Goal: Task Accomplishment & Management: Use online tool/utility

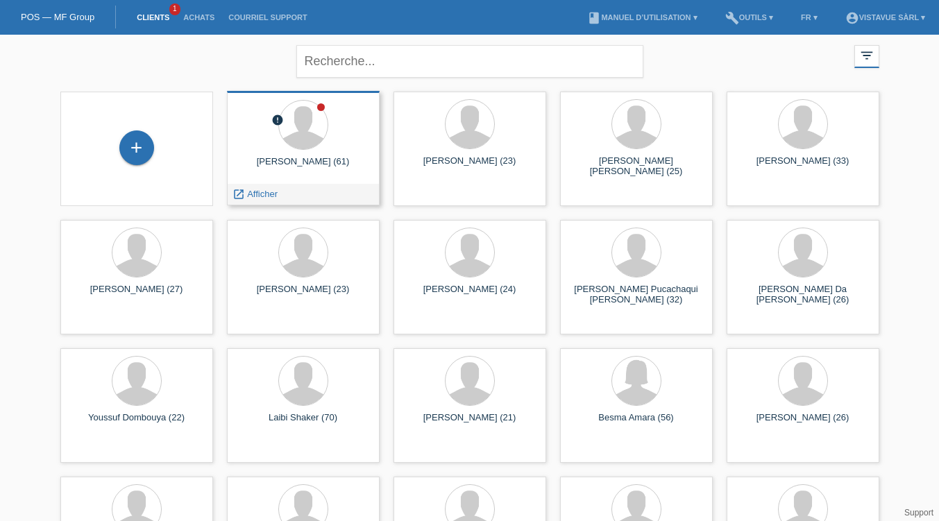
click at [238, 196] on icon "launch" at bounding box center [238, 194] width 12 height 12
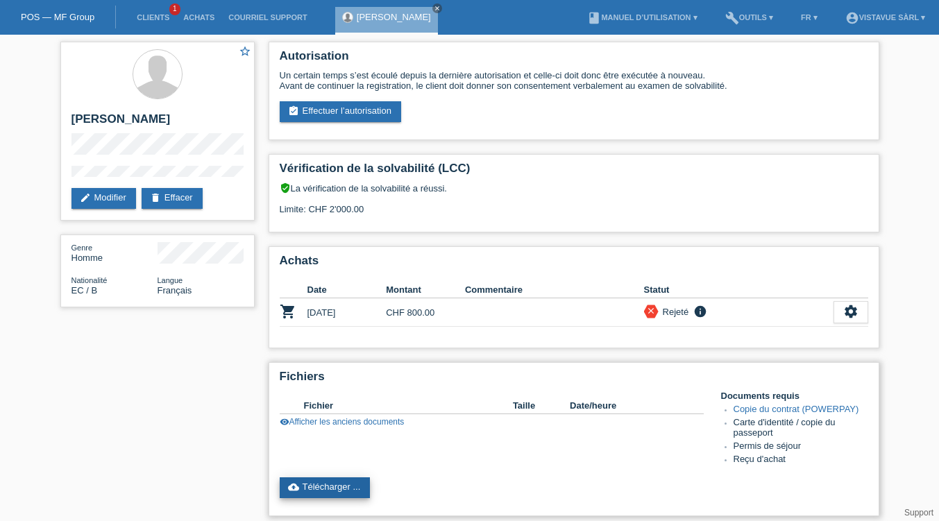
click at [313, 493] on link "cloud_upload Télécharger ..." at bounding box center [325, 487] width 91 height 21
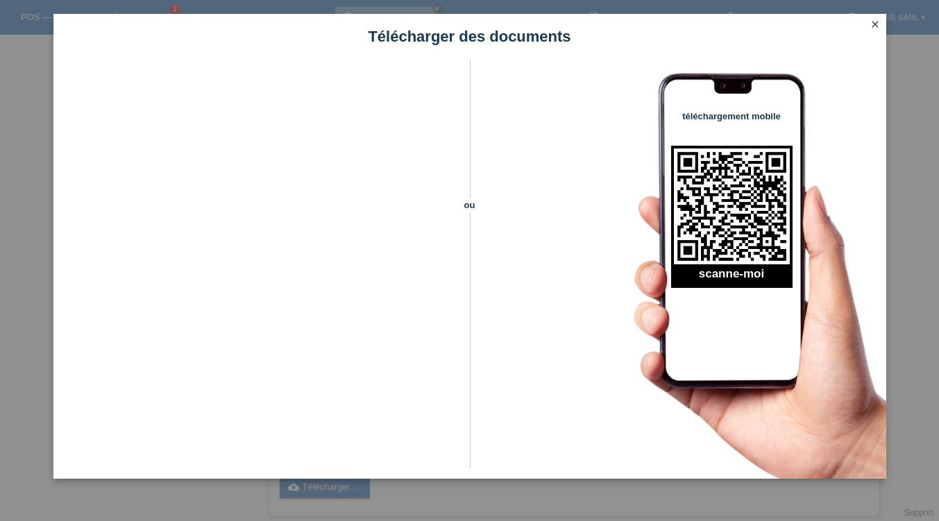
click at [873, 25] on icon "close" at bounding box center [874, 24] width 11 height 11
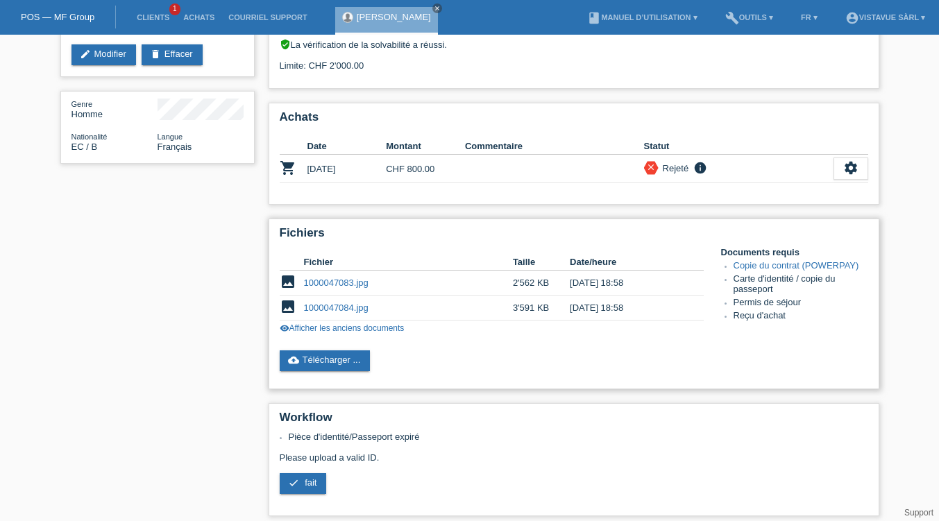
scroll to position [145, 0]
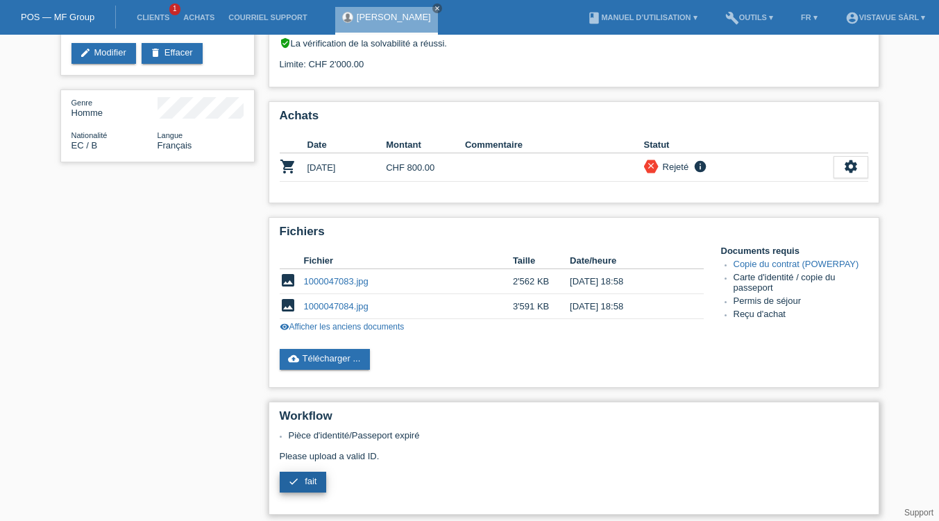
click at [307, 484] on span "fait" at bounding box center [311, 481] width 12 height 10
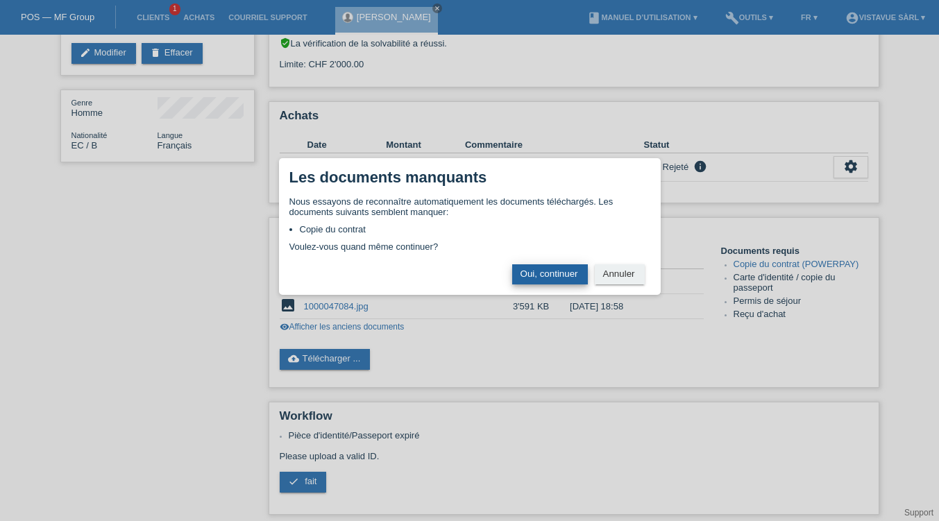
click at [562, 275] on button "Oui, continuer" at bounding box center [550, 274] width 76 height 20
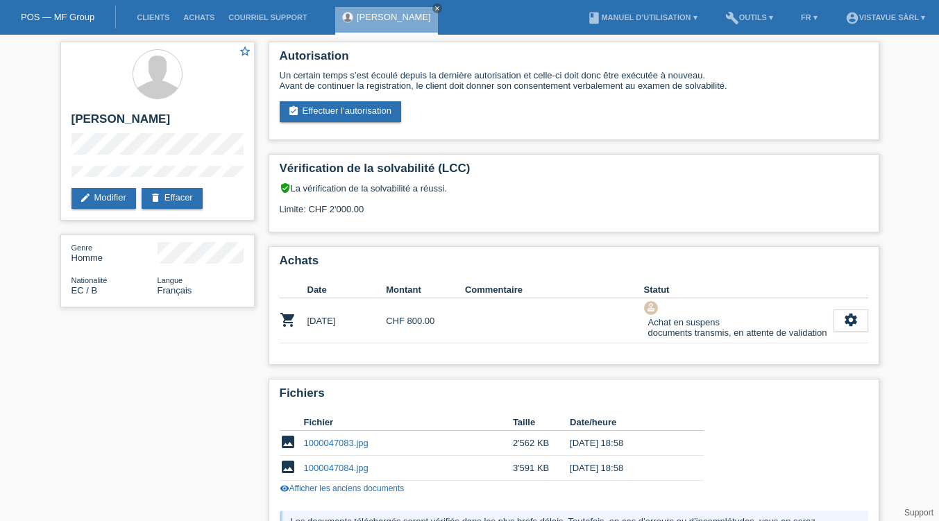
scroll to position [134, 0]
